Goal: Find specific page/section: Find specific page/section

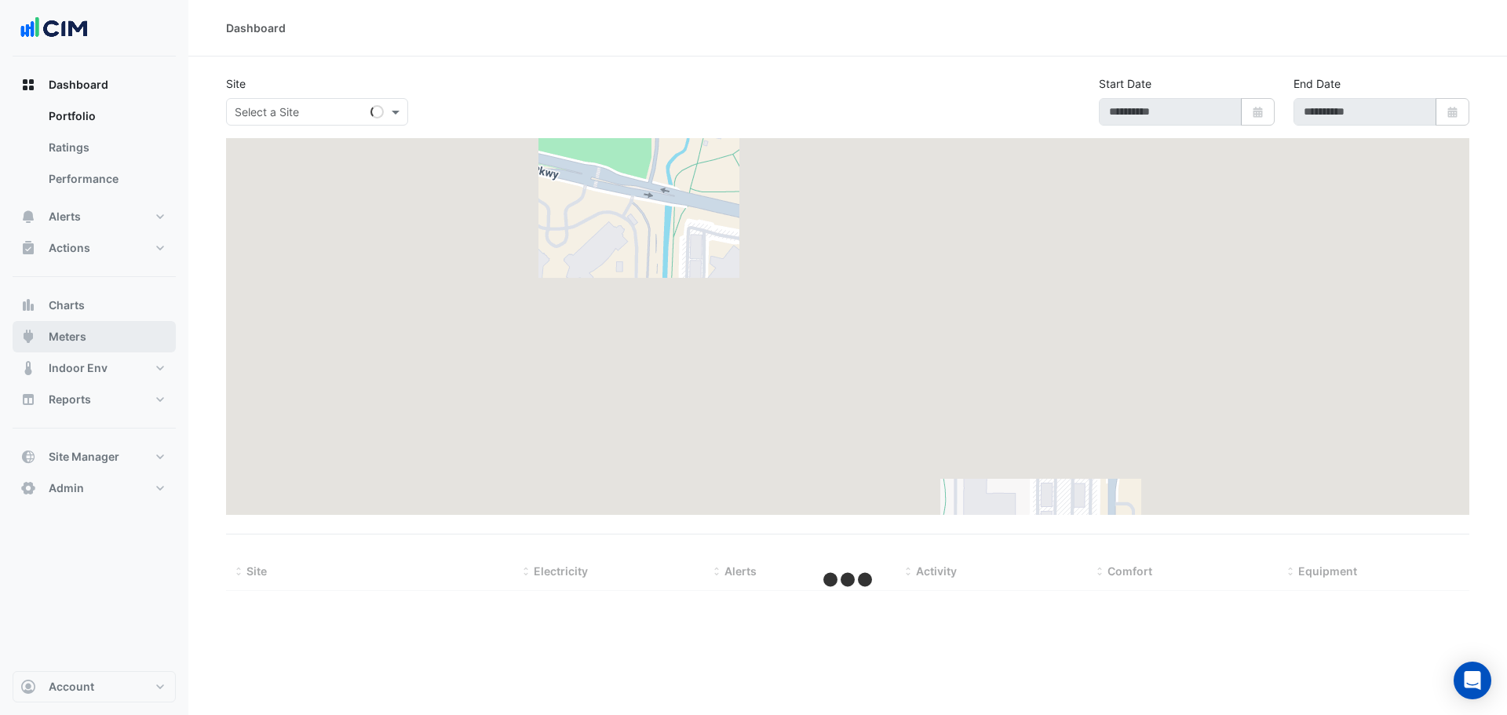
click at [86, 334] on button "Meters" at bounding box center [94, 336] width 163 height 31
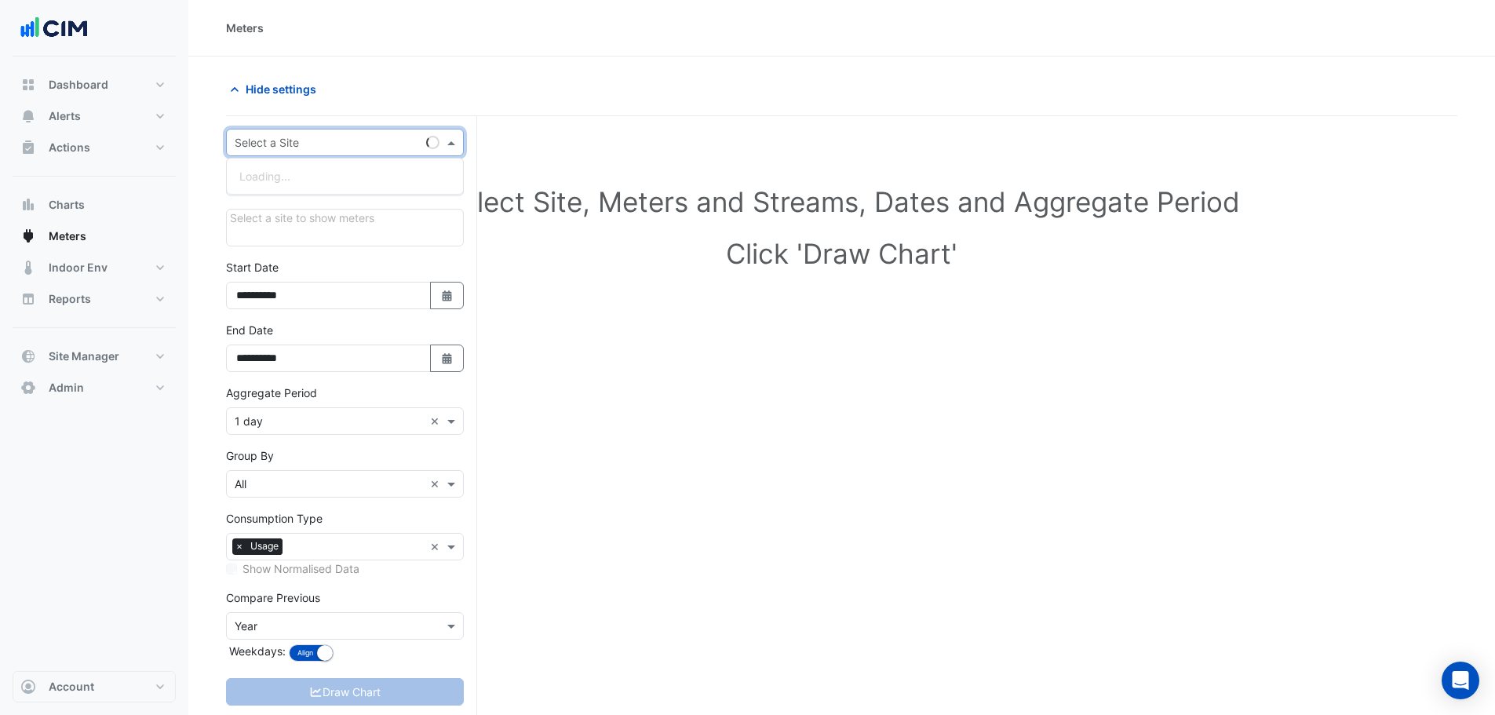
click at [314, 141] on input "text" at bounding box center [329, 143] width 189 height 16
type input "****"
click at [299, 196] on span "[GEOGRAPHIC_DATA]" at bounding box center [307, 198] width 110 height 13
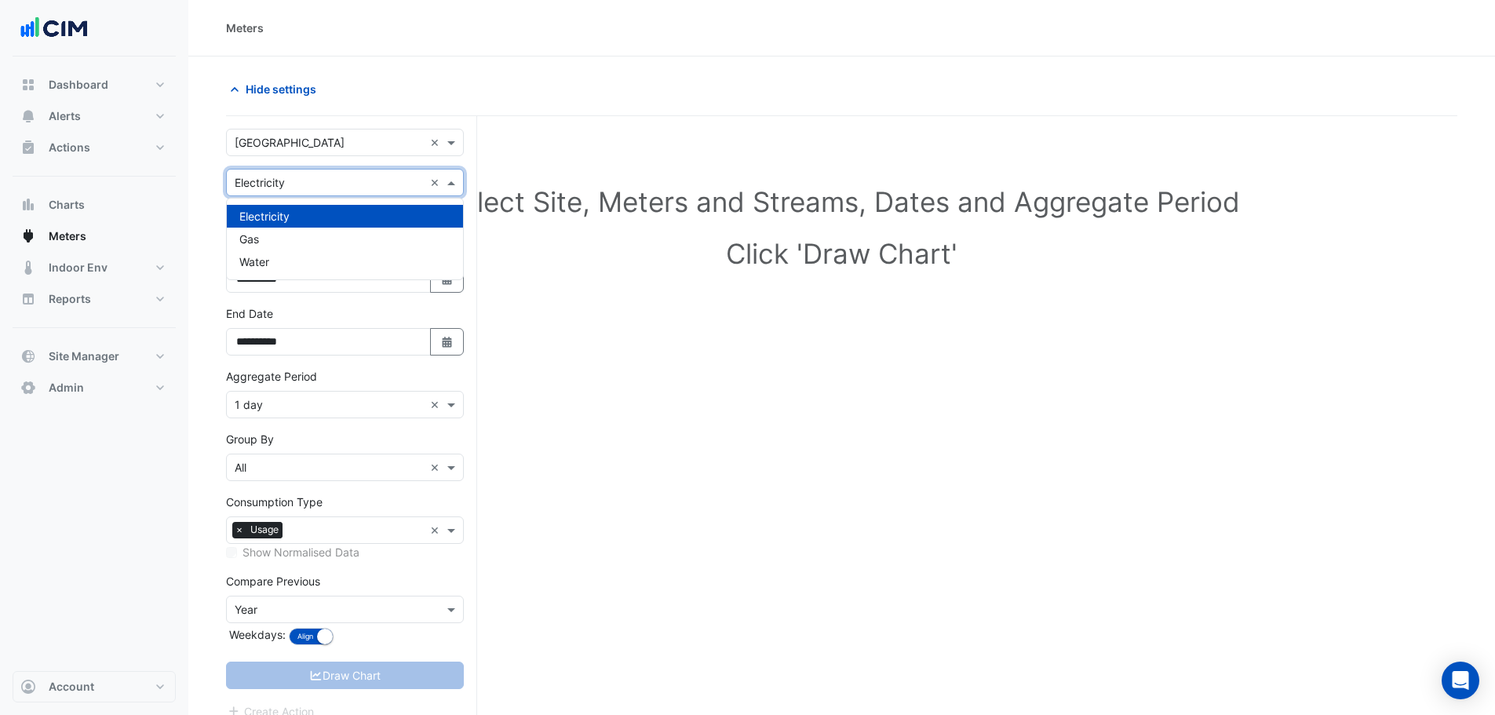
click at [301, 180] on input "text" at bounding box center [329, 183] width 189 height 16
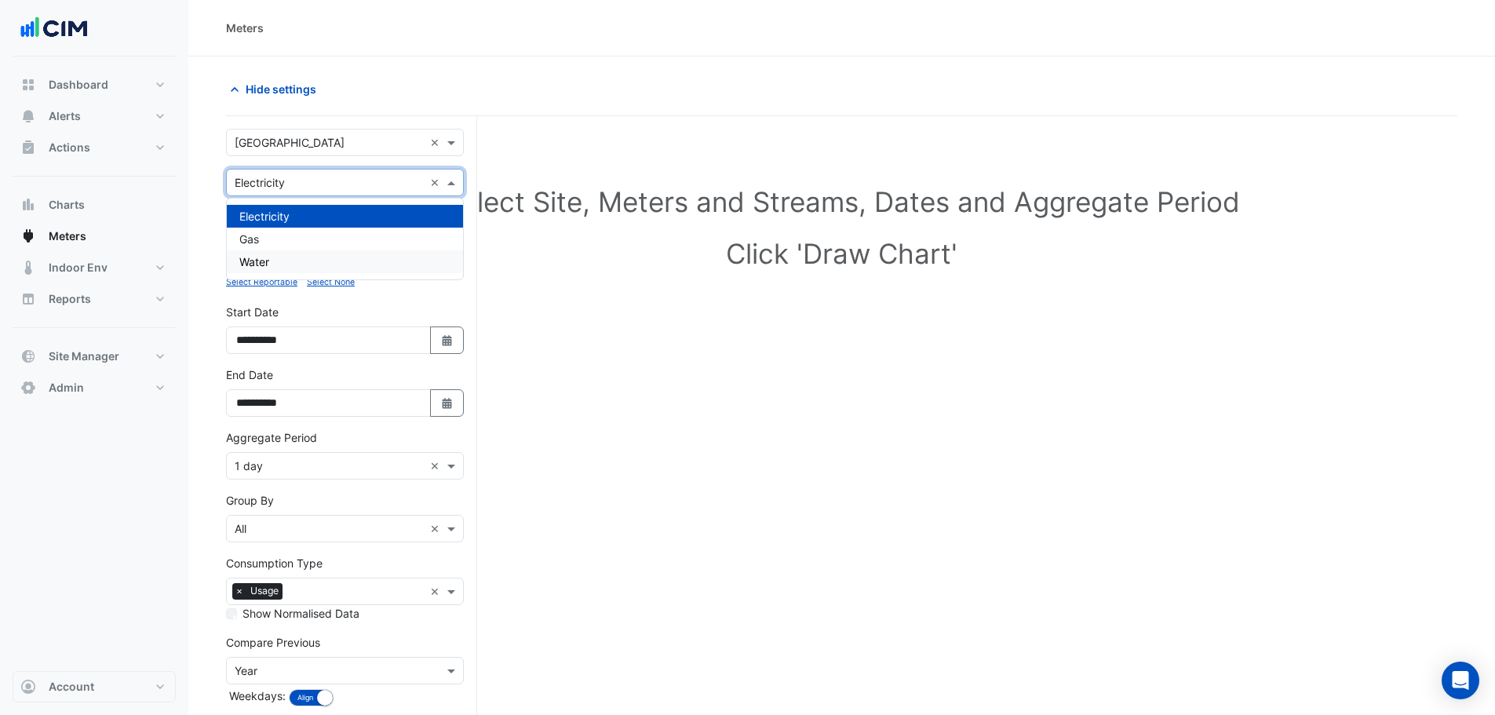
click at [290, 253] on div "Water" at bounding box center [345, 261] width 236 height 23
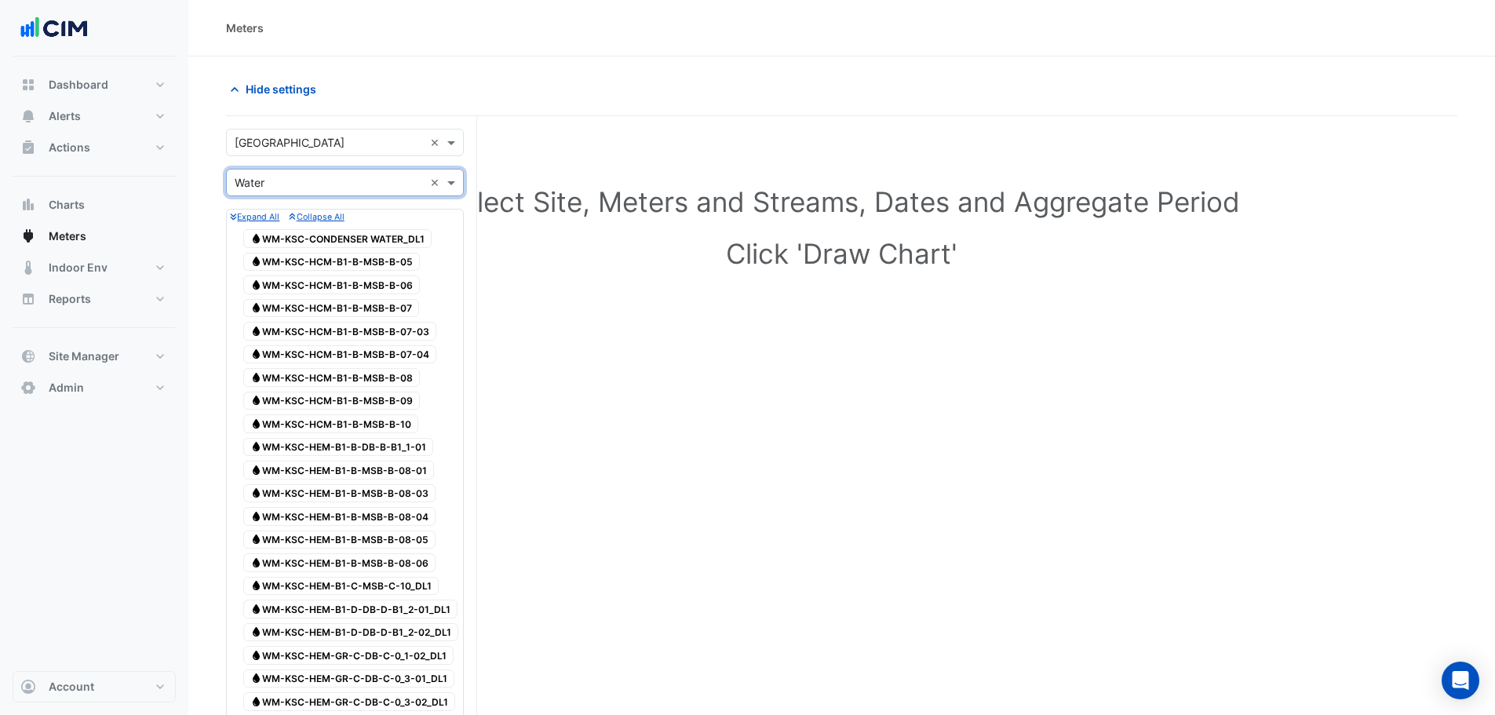
click at [323, 131] on div "Select a Site × Karrinyup Shopping Centre ×" at bounding box center [345, 142] width 238 height 27
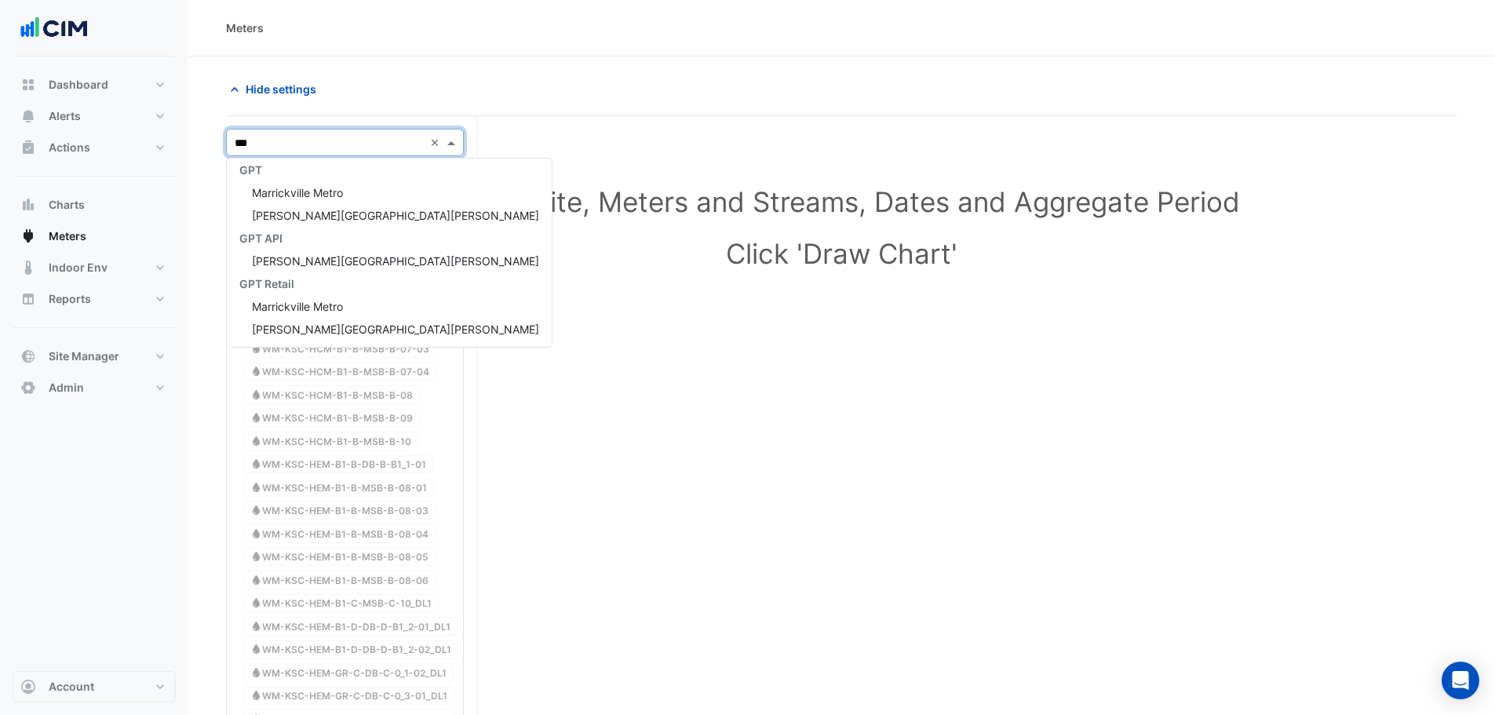
scroll to position [166, 0]
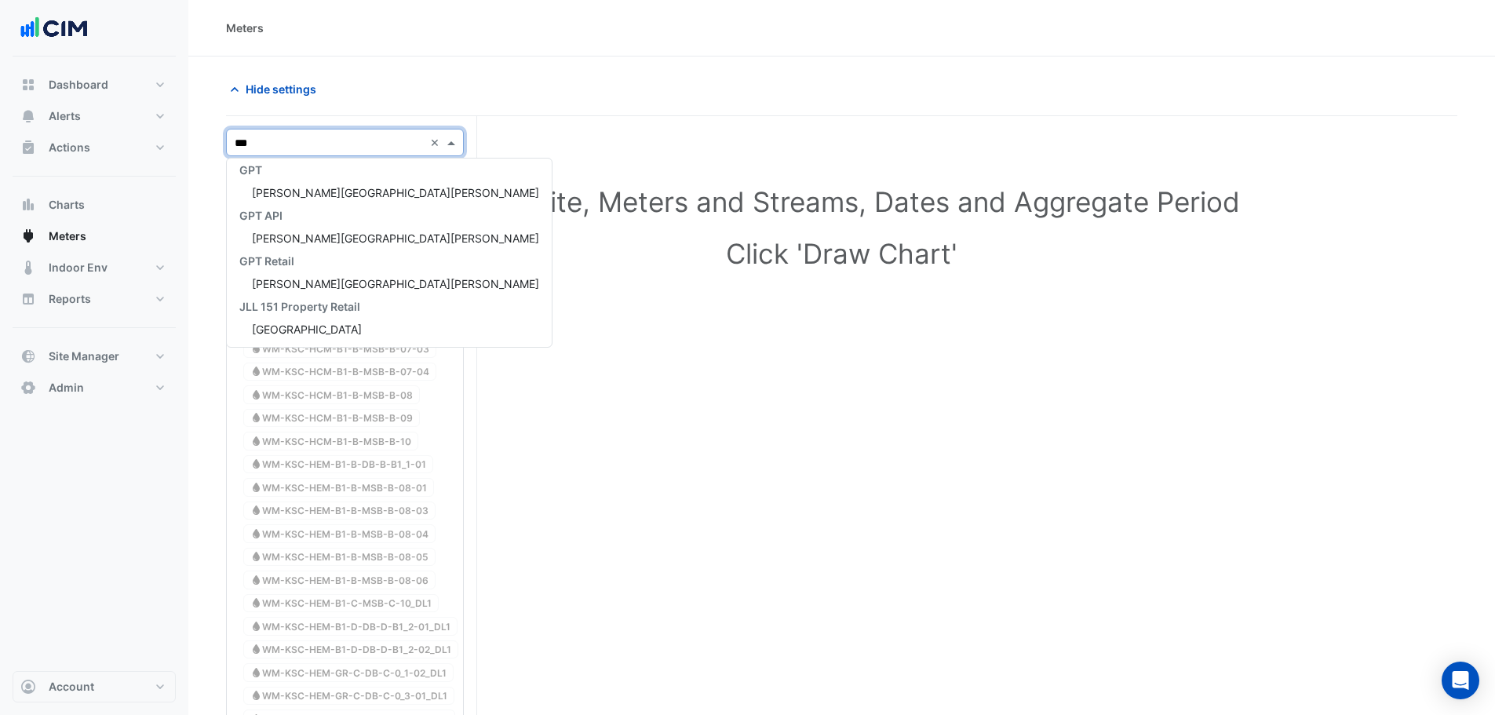
type input "****"
click at [320, 206] on div "[PERSON_NAME][GEOGRAPHIC_DATA][PERSON_NAME]" at bounding box center [389, 199] width 325 height 23
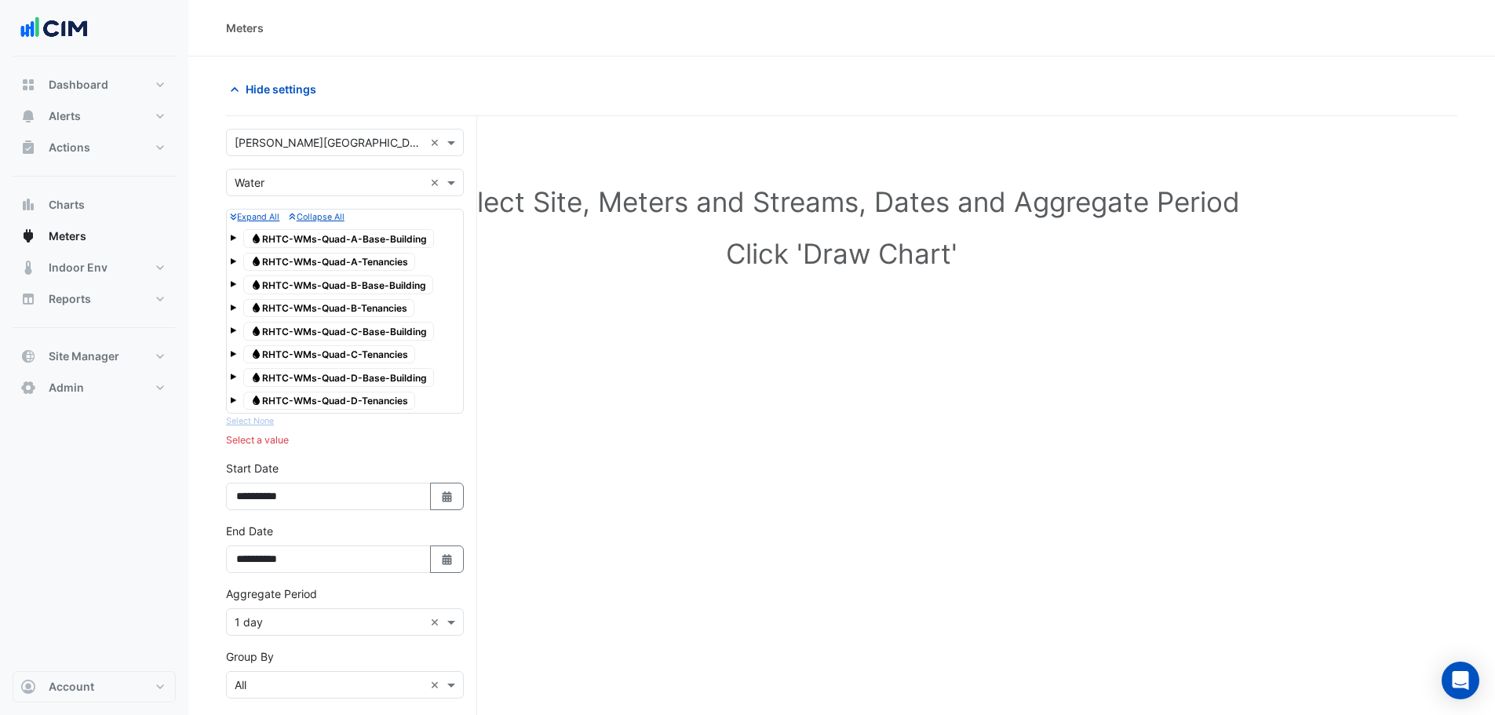
click at [273, 214] on small "Expand All" at bounding box center [254, 217] width 49 height 10
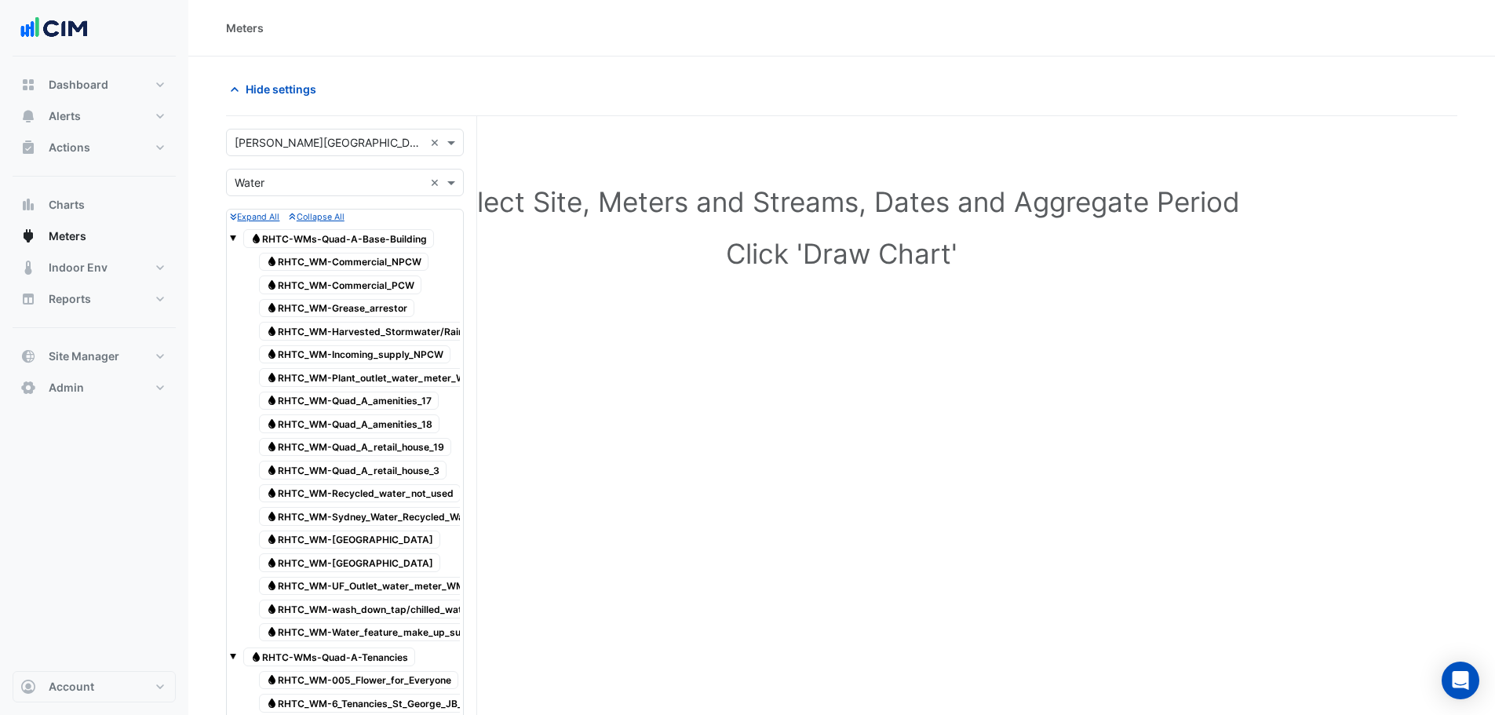
drag, startPoint x: 753, startPoint y: 421, endPoint x: 619, endPoint y: 50, distance: 393.7
